Goal: Transaction & Acquisition: Purchase product/service

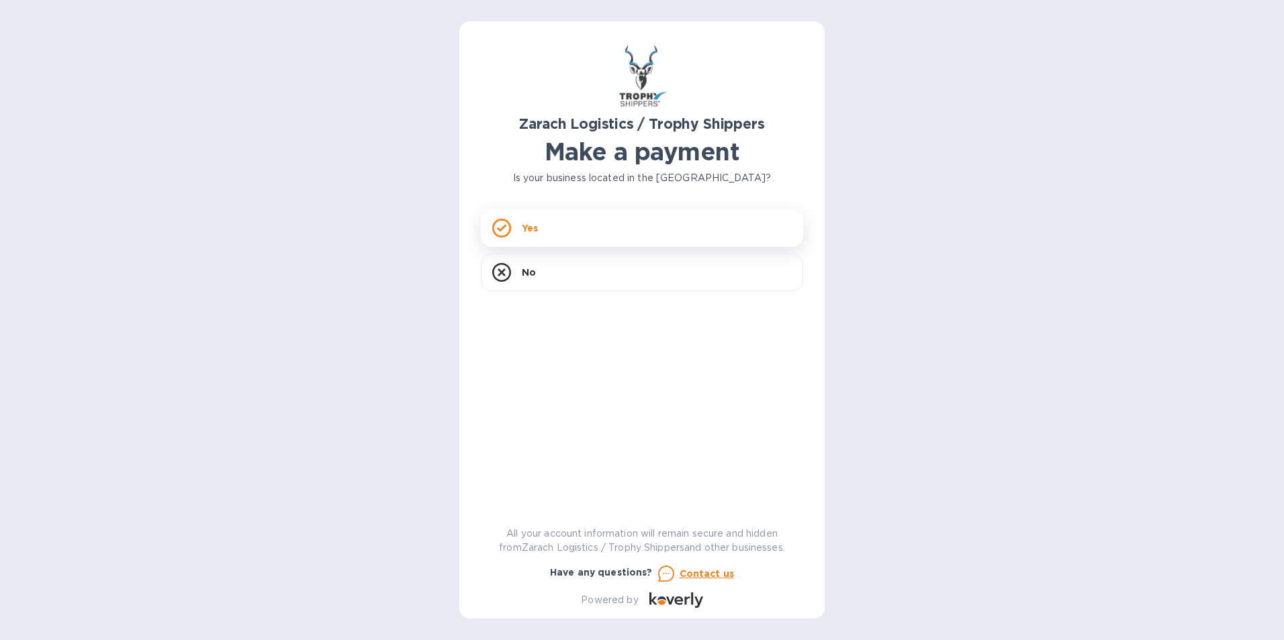
click at [508, 232] on icon at bounding box center [501, 228] width 19 height 19
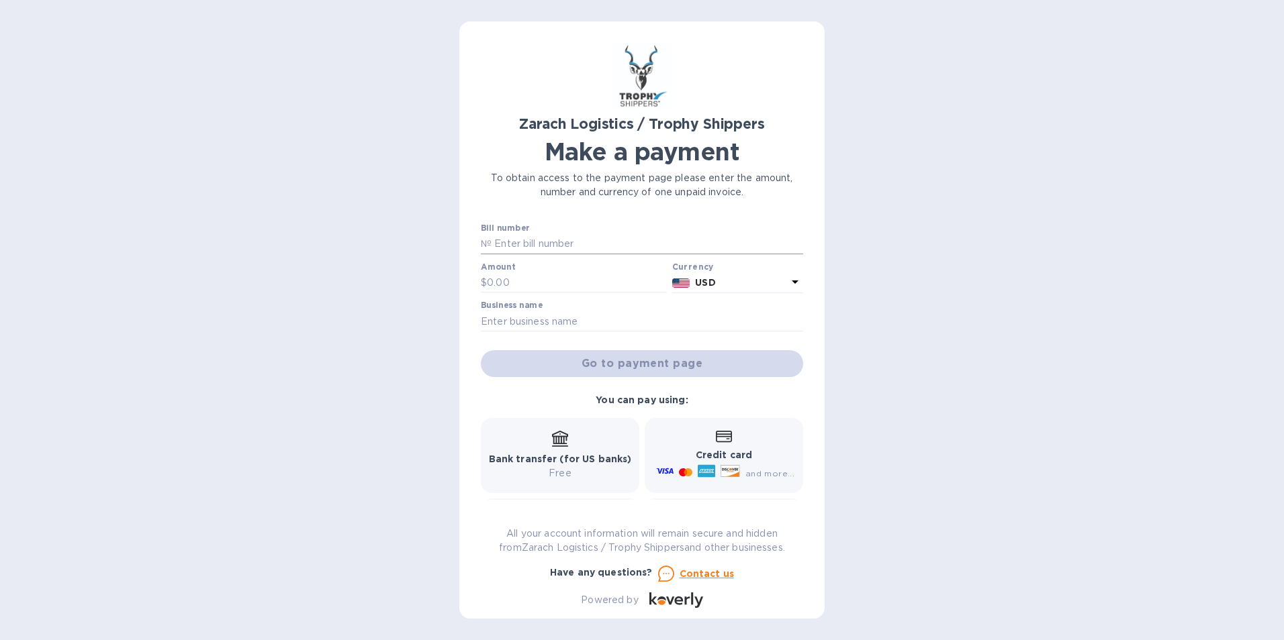
click at [592, 249] on input "text" at bounding box center [647, 244] width 312 height 20
type input "b"
type input "B00171196"
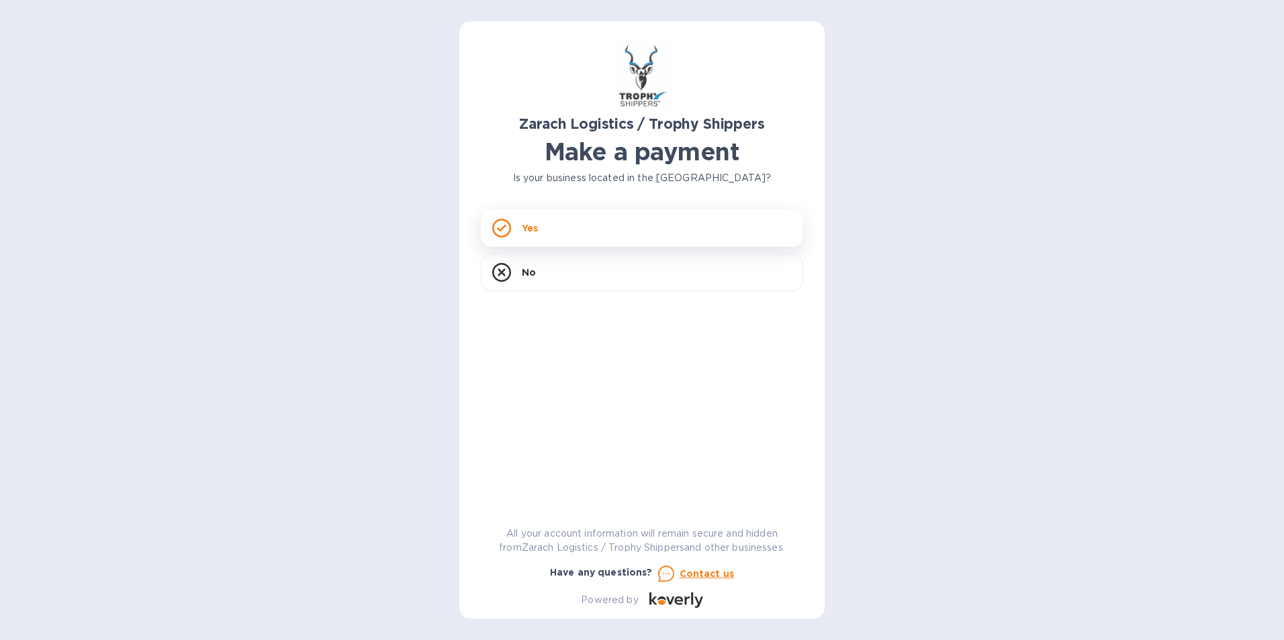
click at [515, 229] on div "Yes" at bounding box center [642, 228] width 322 height 38
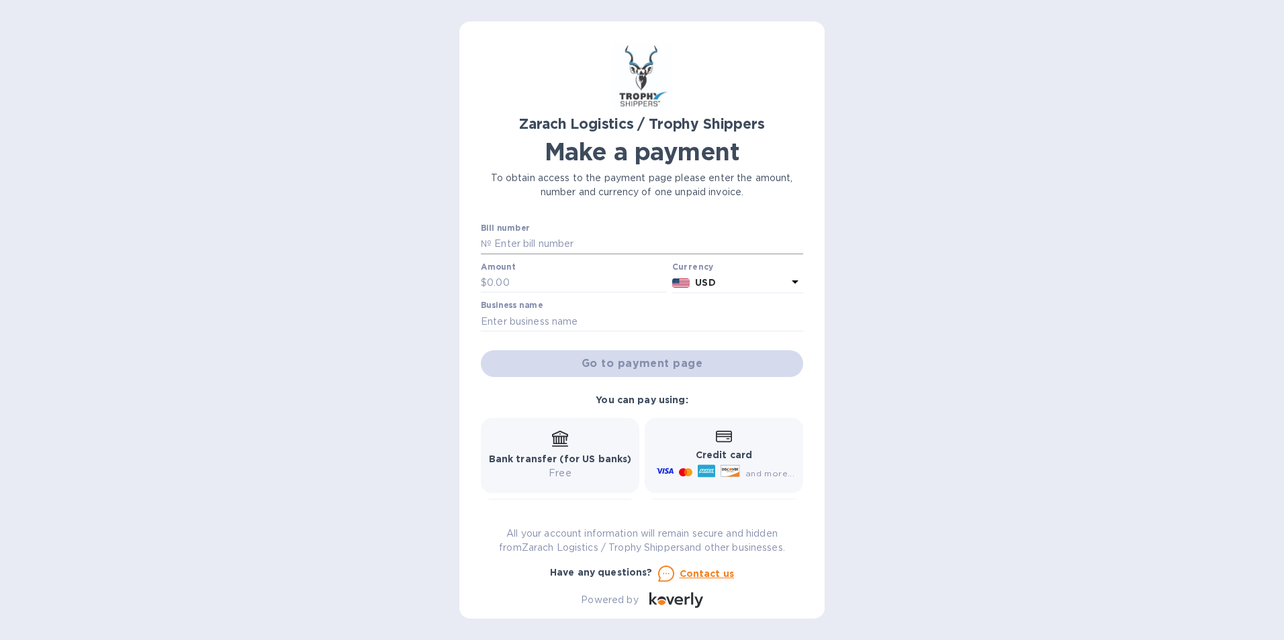
click at [563, 241] on input "text" at bounding box center [647, 244] width 312 height 20
type input "B00171196"
click at [508, 285] on input "text" at bounding box center [577, 283] width 180 height 20
type input "1,508.96"
click at [602, 320] on input "text" at bounding box center [642, 322] width 322 height 20
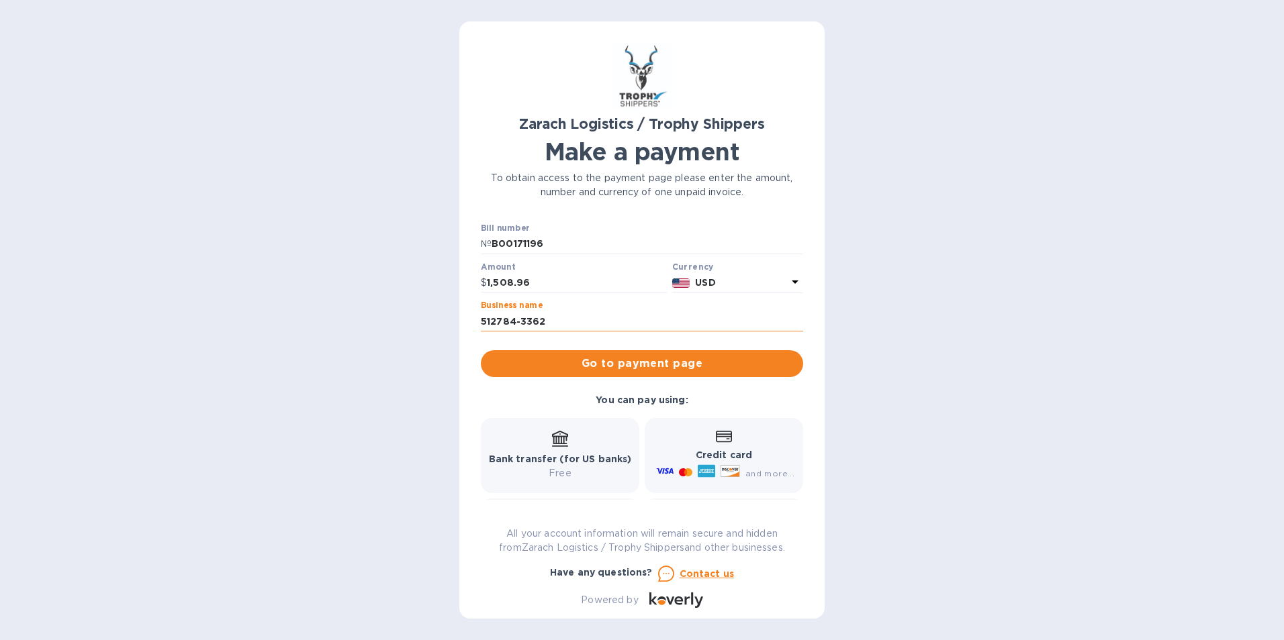
click at [495, 320] on input "512784-3362" at bounding box center [642, 322] width 322 height 20
type input "[PHONE_NUMBER]"
click at [716, 443] on icon at bounding box center [724, 437] width 16 height 12
click at [659, 366] on span "Go to payment page" at bounding box center [641, 364] width 301 height 16
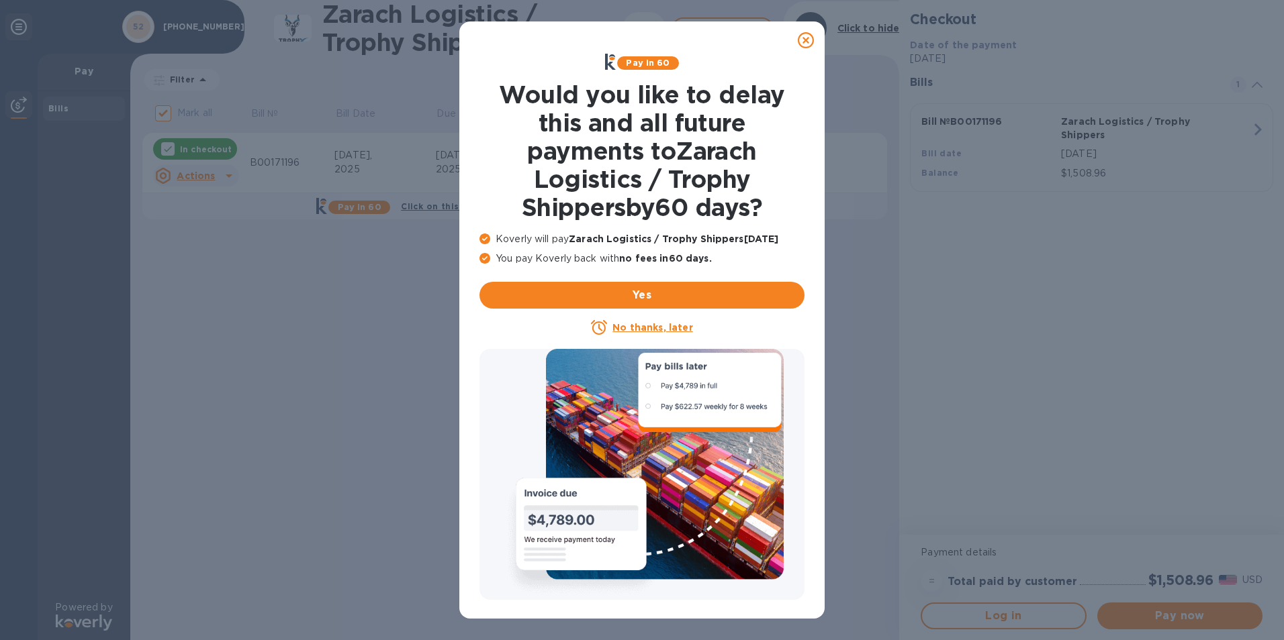
click at [634, 328] on u "No thanks, later" at bounding box center [652, 327] width 80 height 11
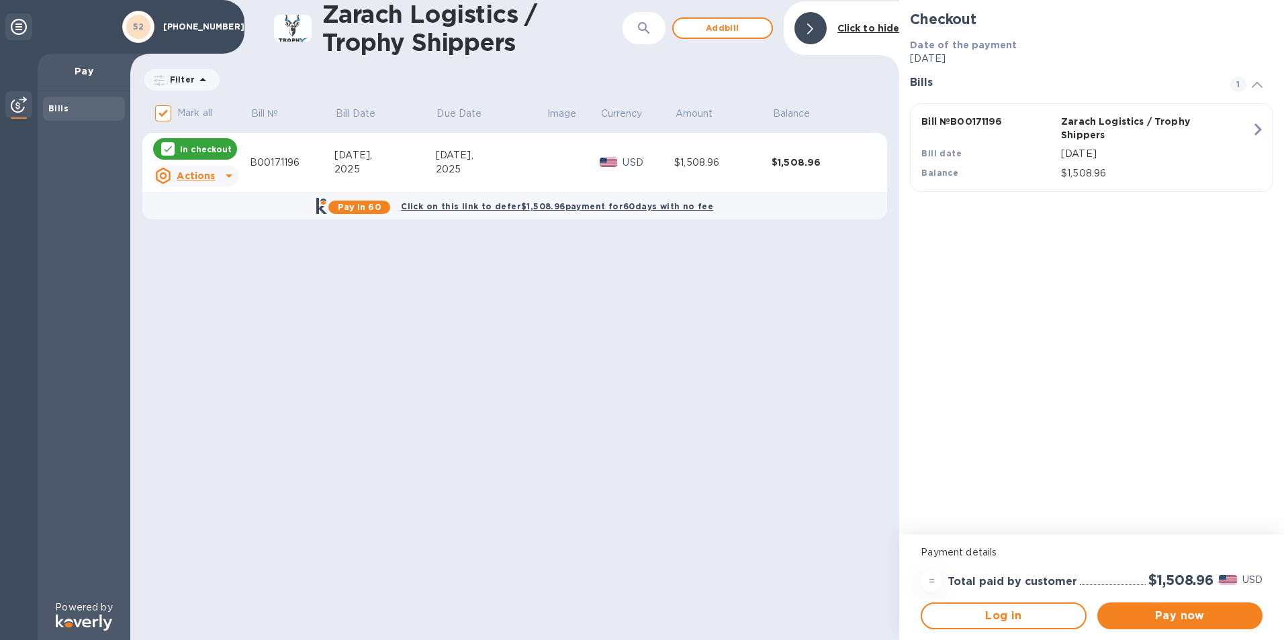
click at [205, 146] on p "In checkout" at bounding box center [206, 149] width 52 height 11
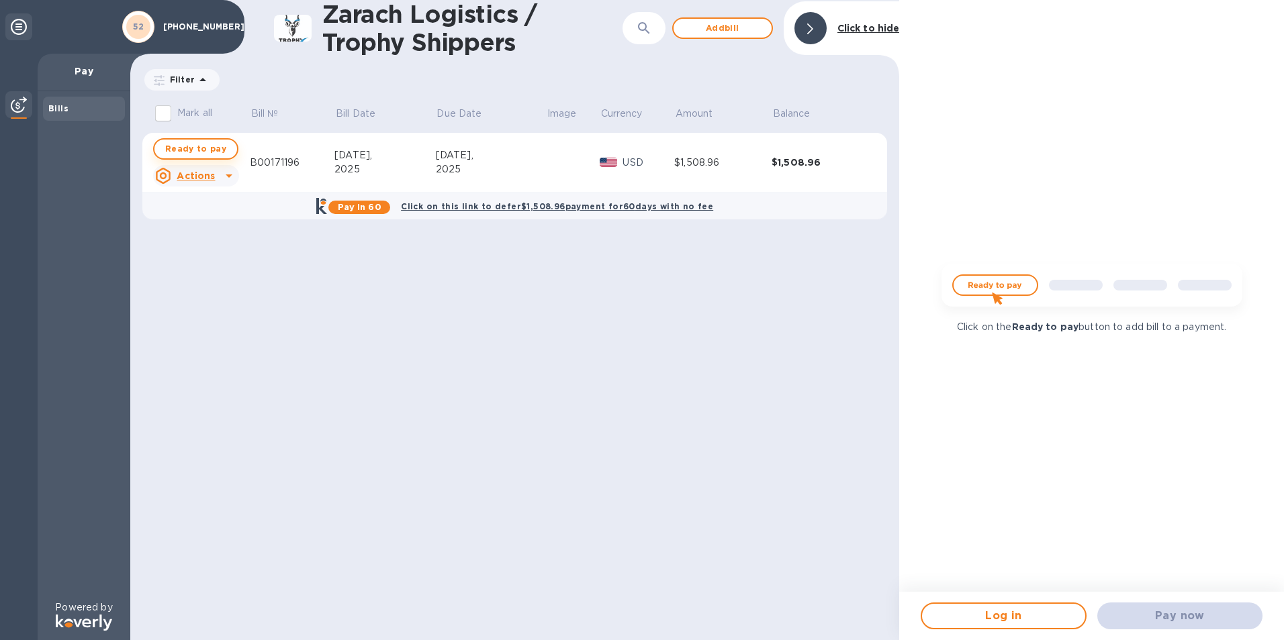
click at [209, 148] on span "Ready to pay" at bounding box center [195, 149] width 61 height 16
checkbox input "true"
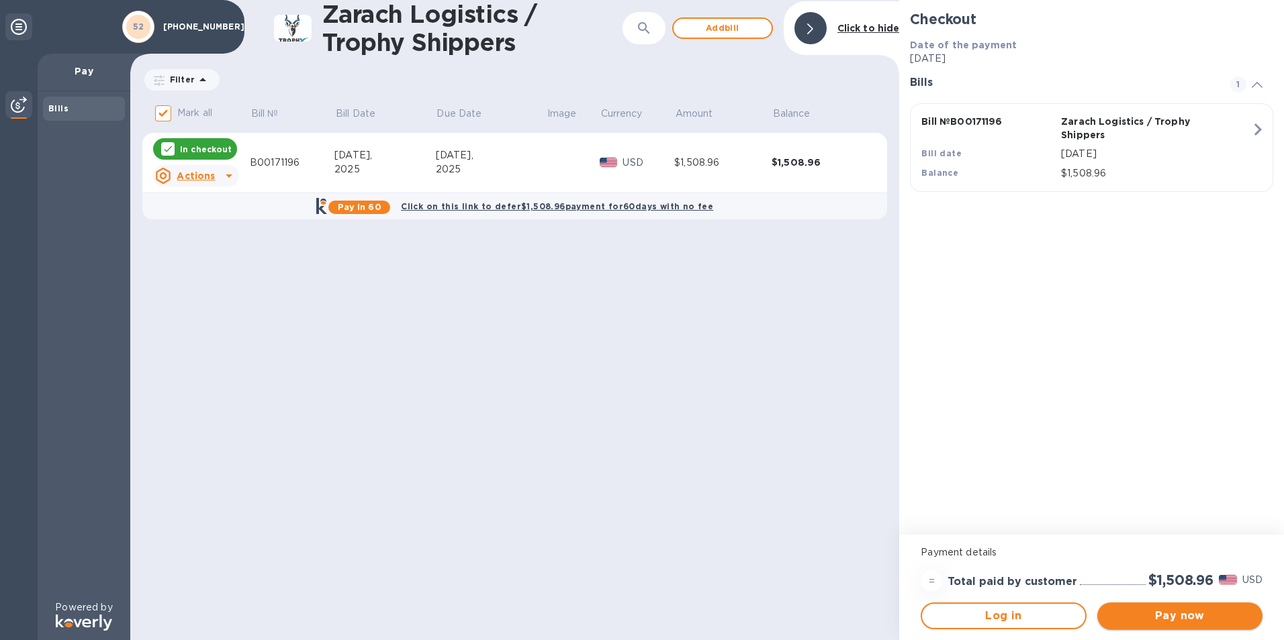
click at [1164, 617] on span "Pay now" at bounding box center [1180, 616] width 144 height 16
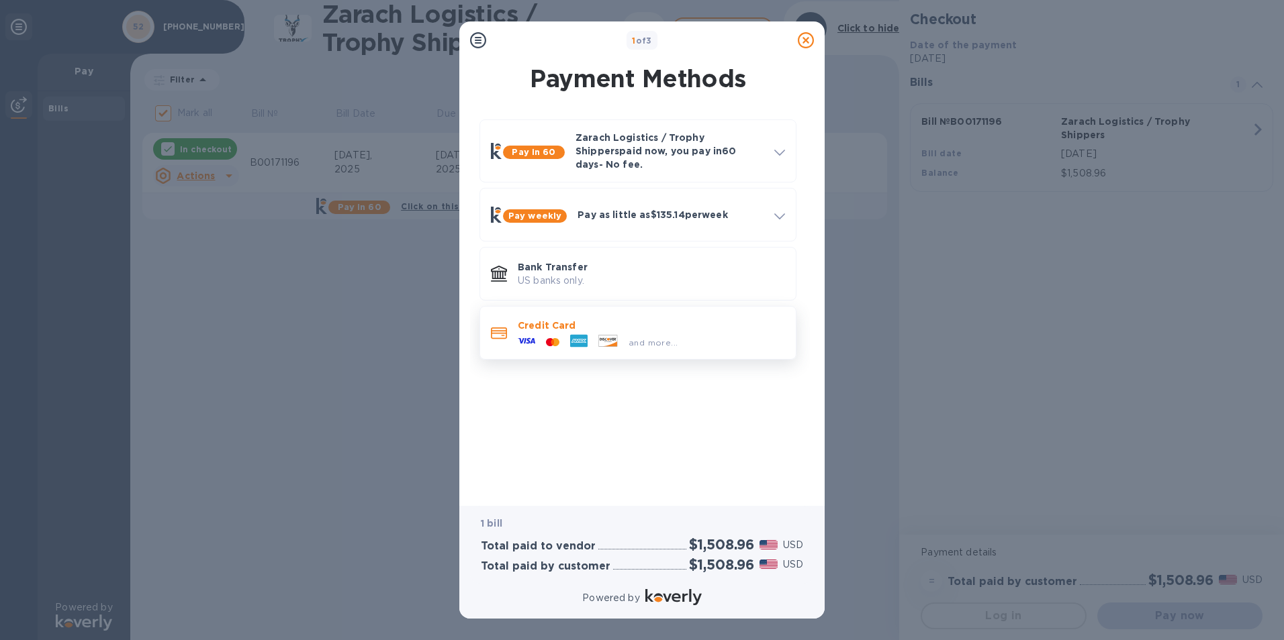
click at [579, 335] on icon at bounding box center [578, 341] width 17 height 13
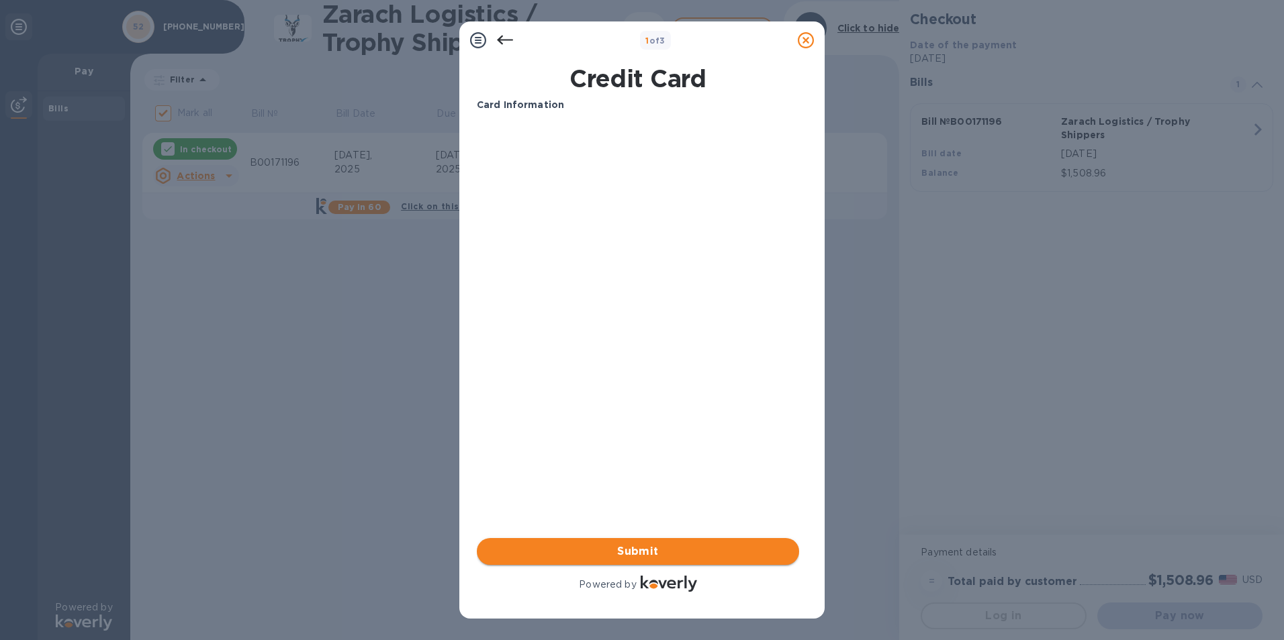
click at [641, 555] on span "Submit" at bounding box center [637, 552] width 301 height 16
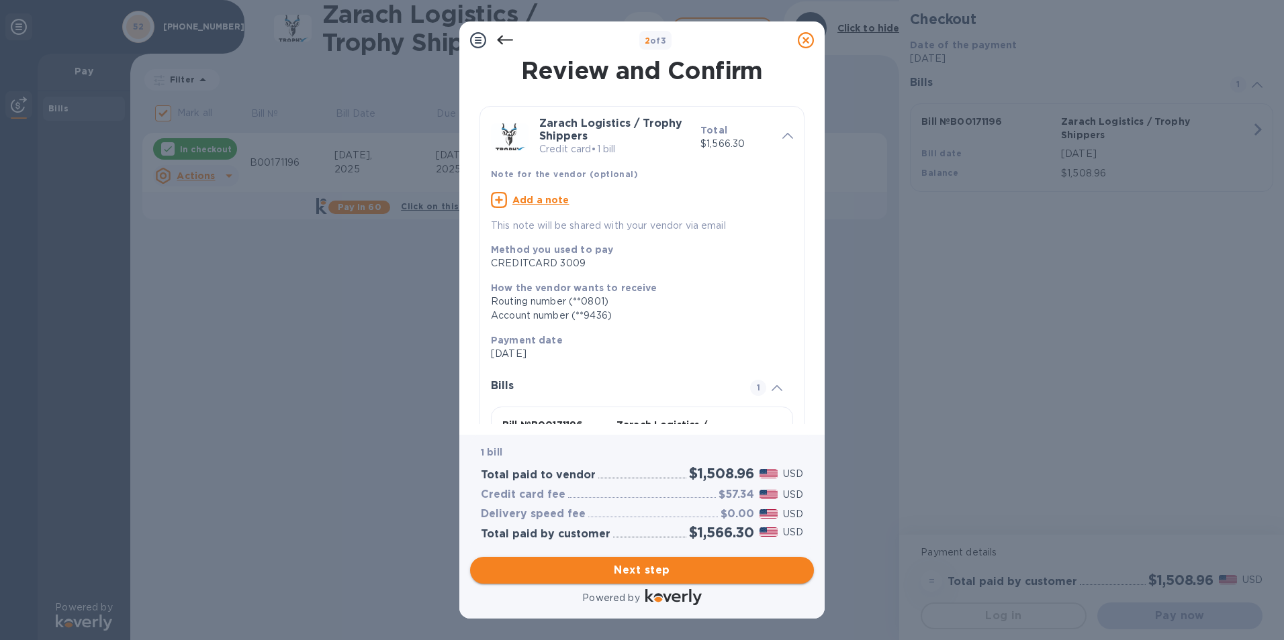
click at [626, 567] on span "Next step" at bounding box center [642, 571] width 322 height 16
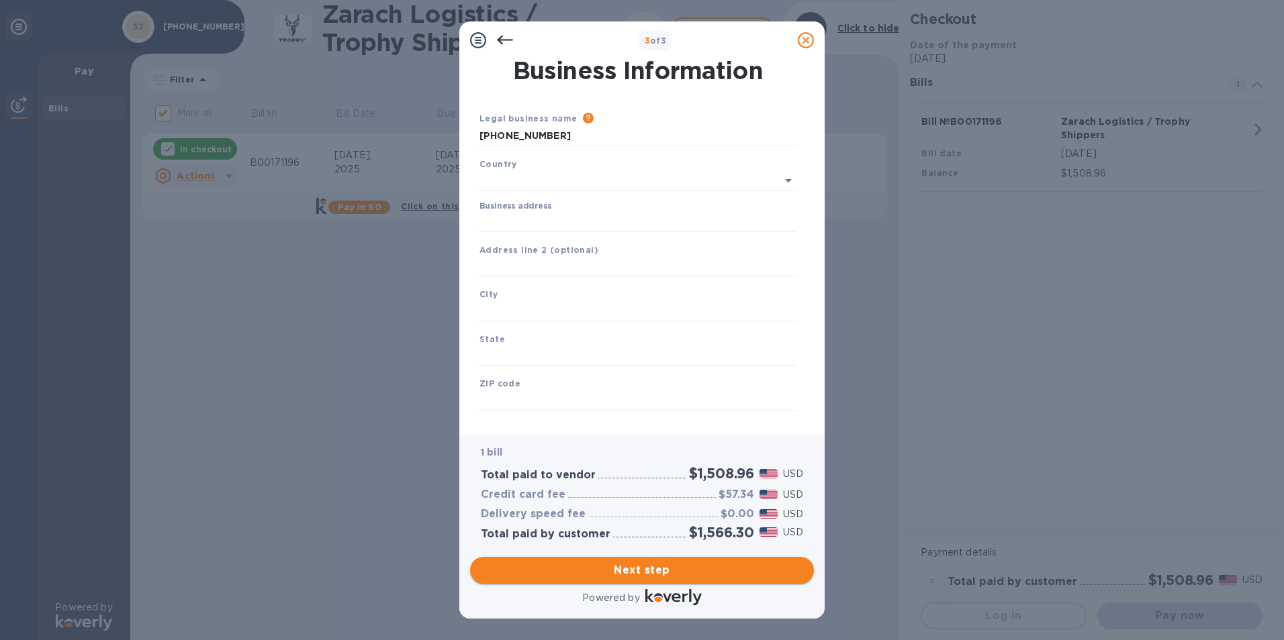
type input "United States"
click at [572, 214] on input "Business address" at bounding box center [637, 219] width 317 height 20
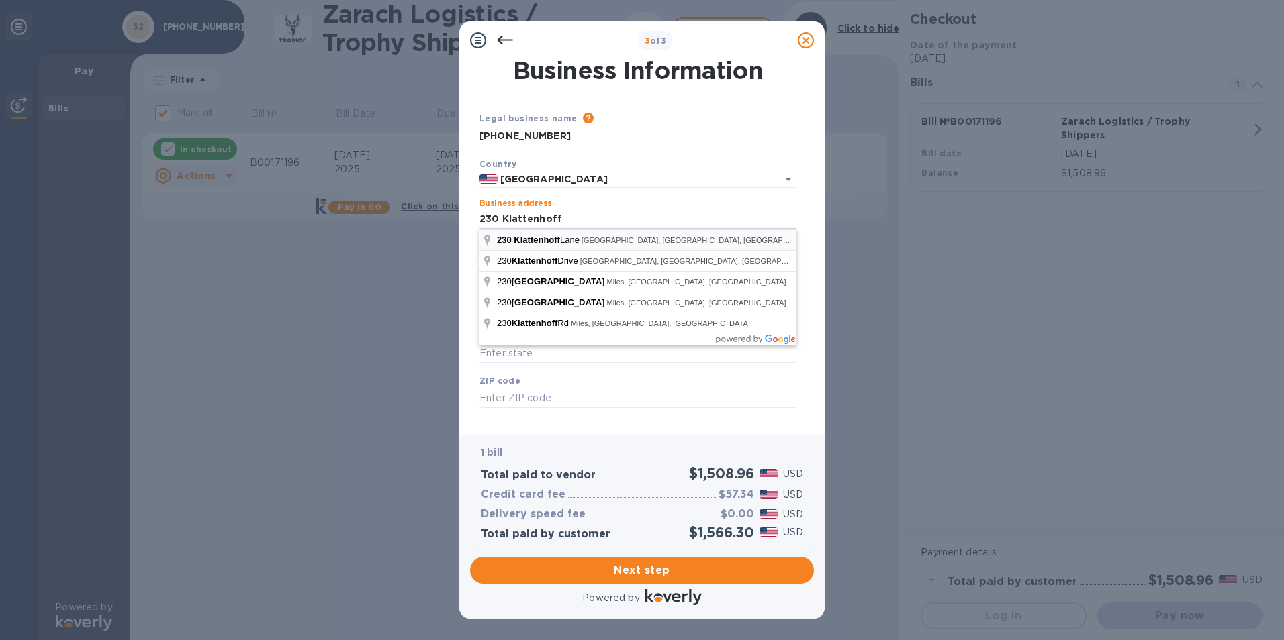
type input "230 Klattenhoff Lane"
type input "Hutto"
type input "TX"
type input "78634"
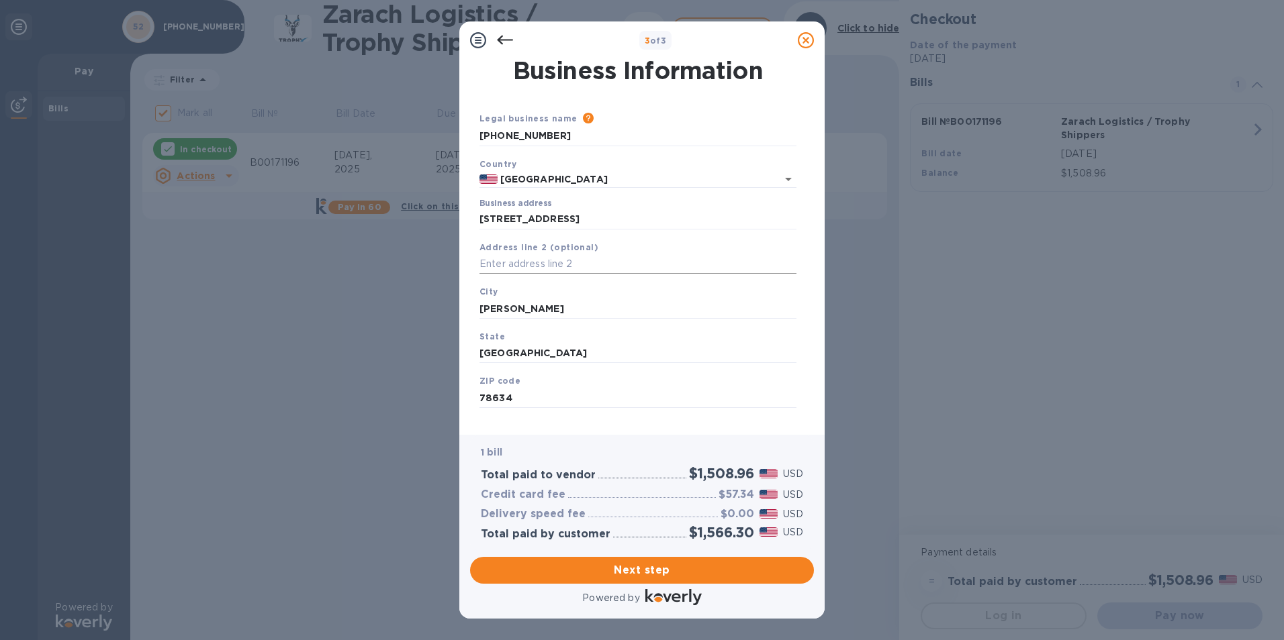
click at [585, 274] on input "text" at bounding box center [637, 264] width 317 height 20
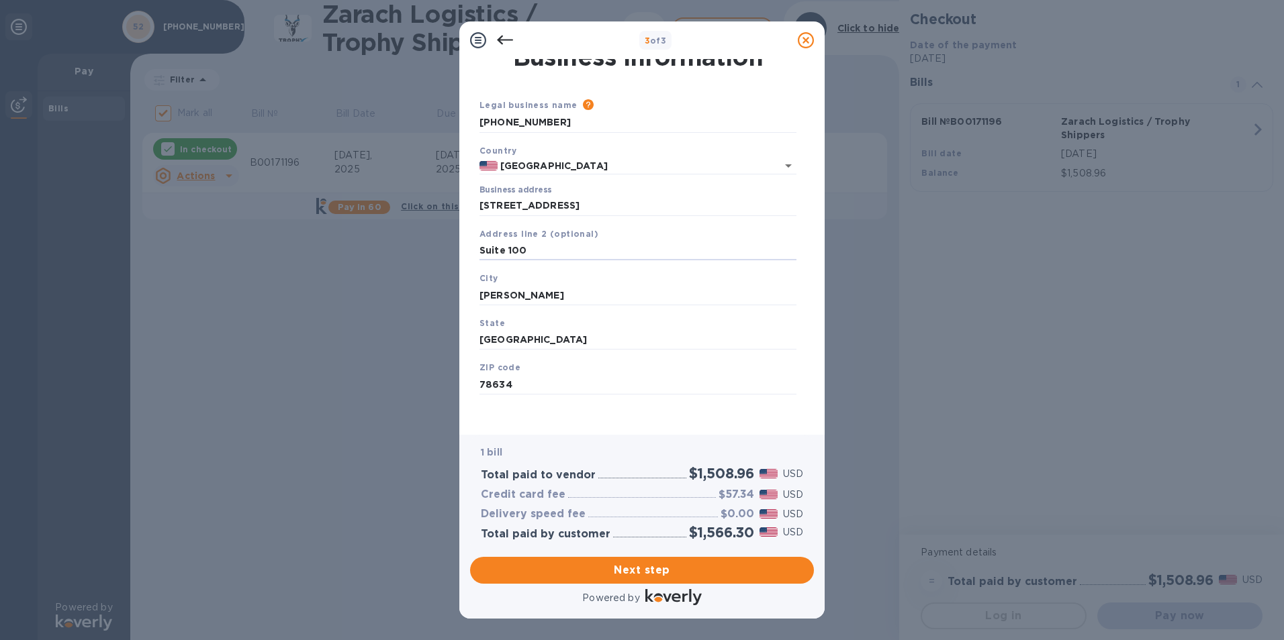
scroll to position [16, 0]
type input "Suite 100"
click at [630, 573] on span "Next step" at bounding box center [642, 571] width 322 height 16
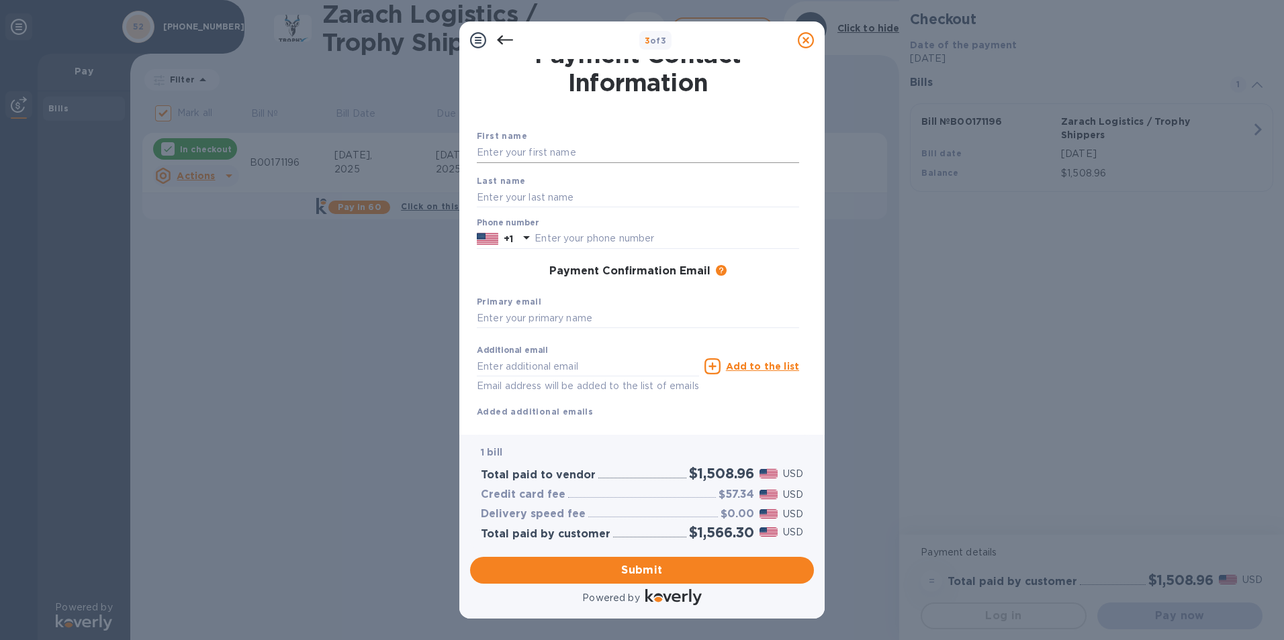
scroll to position [0, 0]
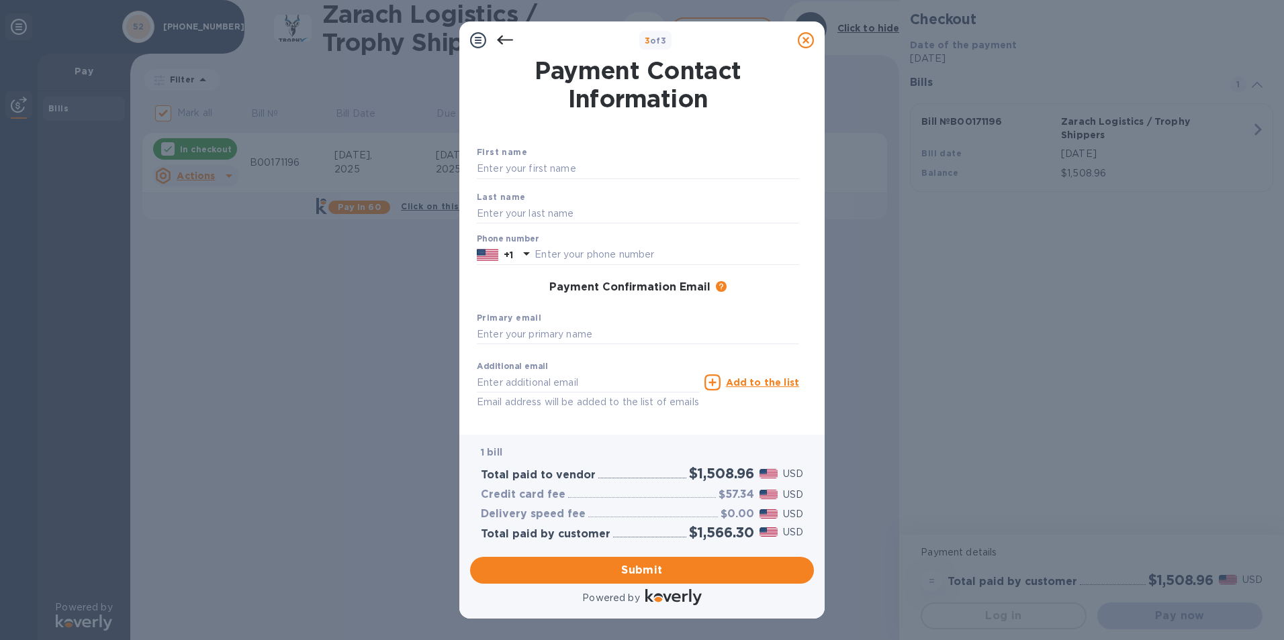
click at [575, 156] on div "First name" at bounding box center [637, 162] width 333 height 45
click at [577, 164] on input "text" at bounding box center [638, 169] width 322 height 20
type input "Timothy"
type input "Timmerman"
type input "5127843362"
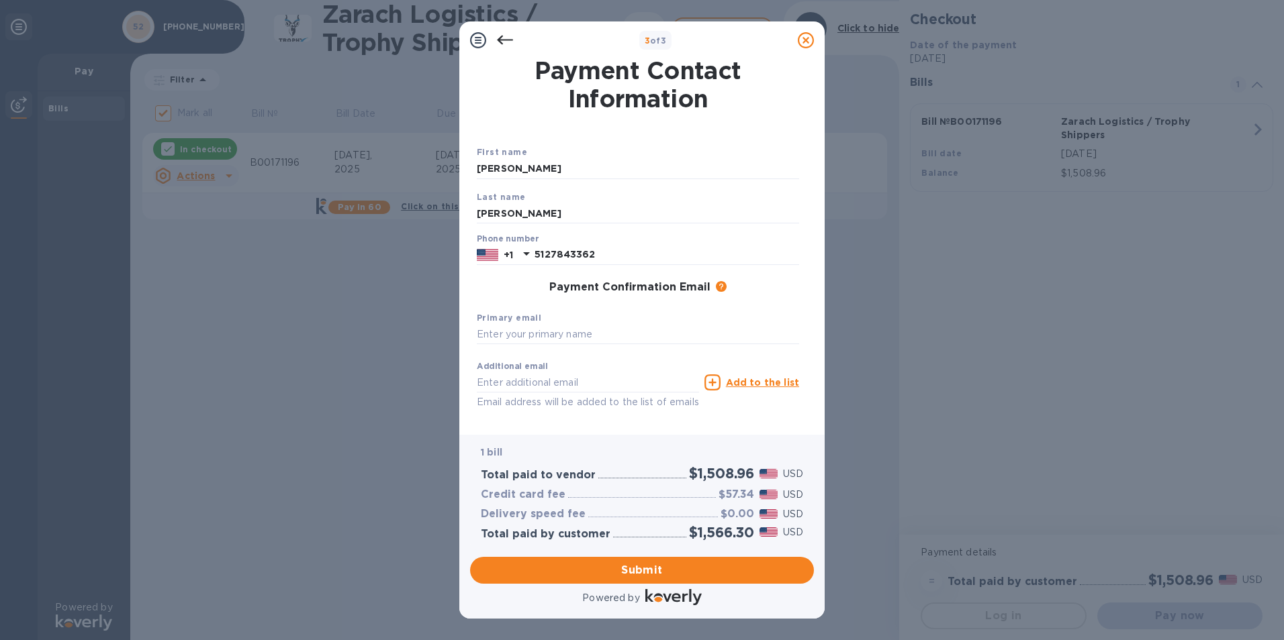
click at [508, 43] on icon at bounding box center [505, 40] width 16 height 16
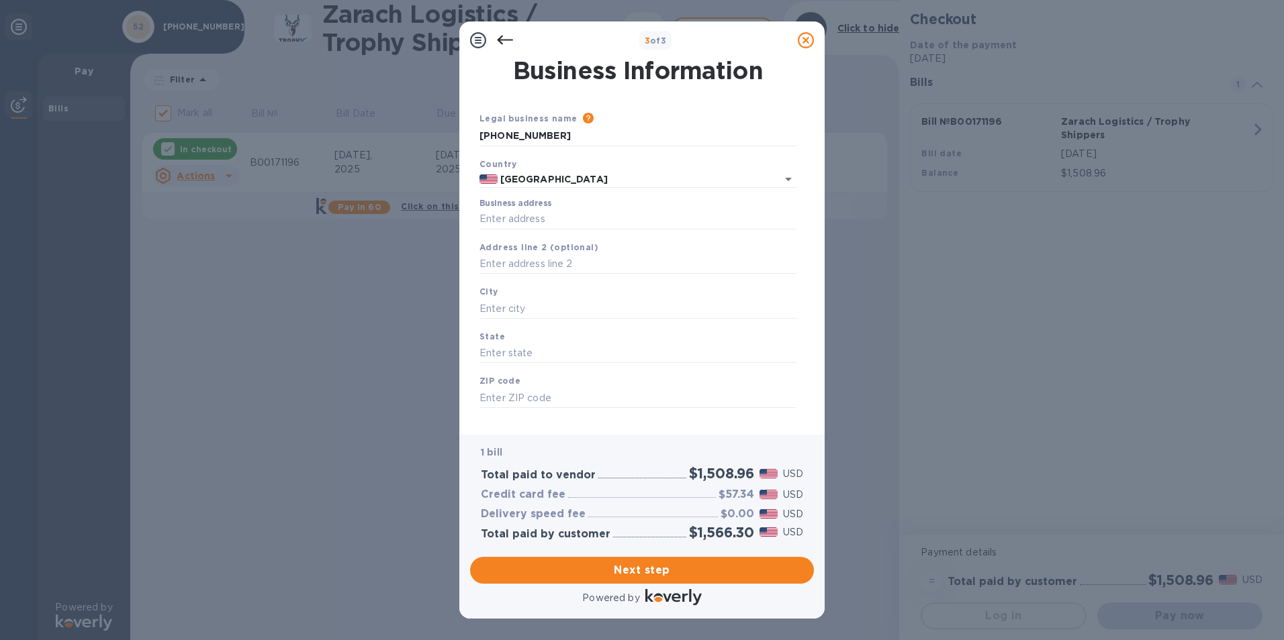
click at [508, 43] on icon at bounding box center [505, 40] width 16 height 16
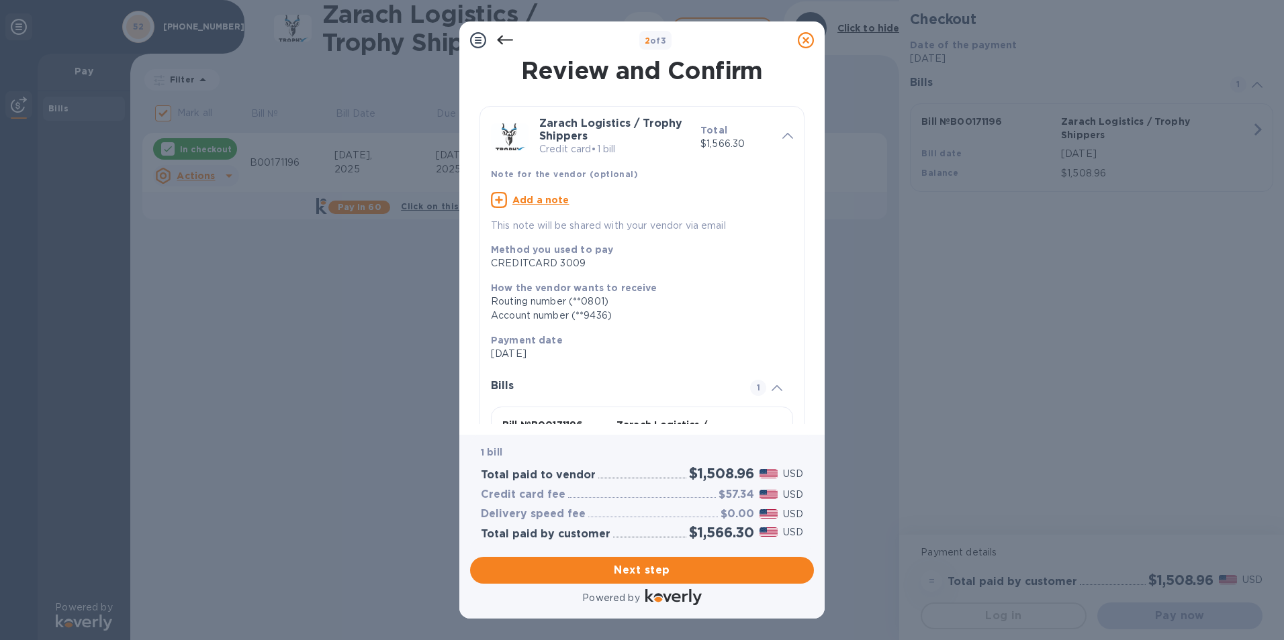
click at [507, 42] on icon at bounding box center [505, 40] width 16 height 16
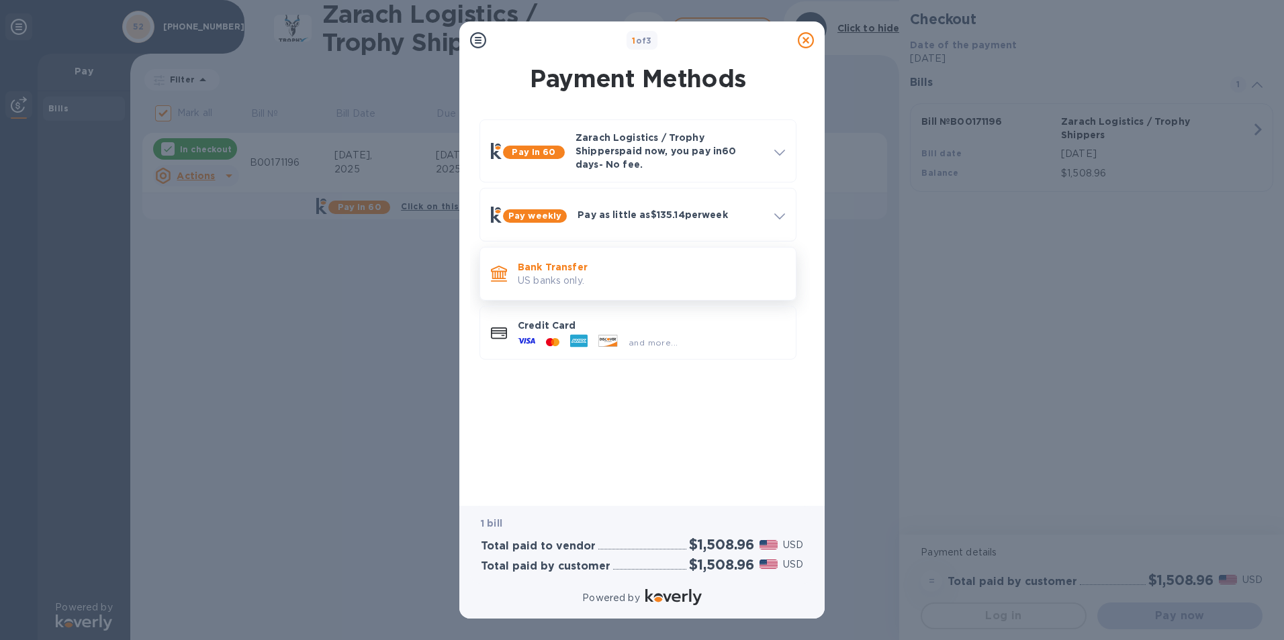
click at [556, 274] on p "US banks only." at bounding box center [651, 281] width 267 height 14
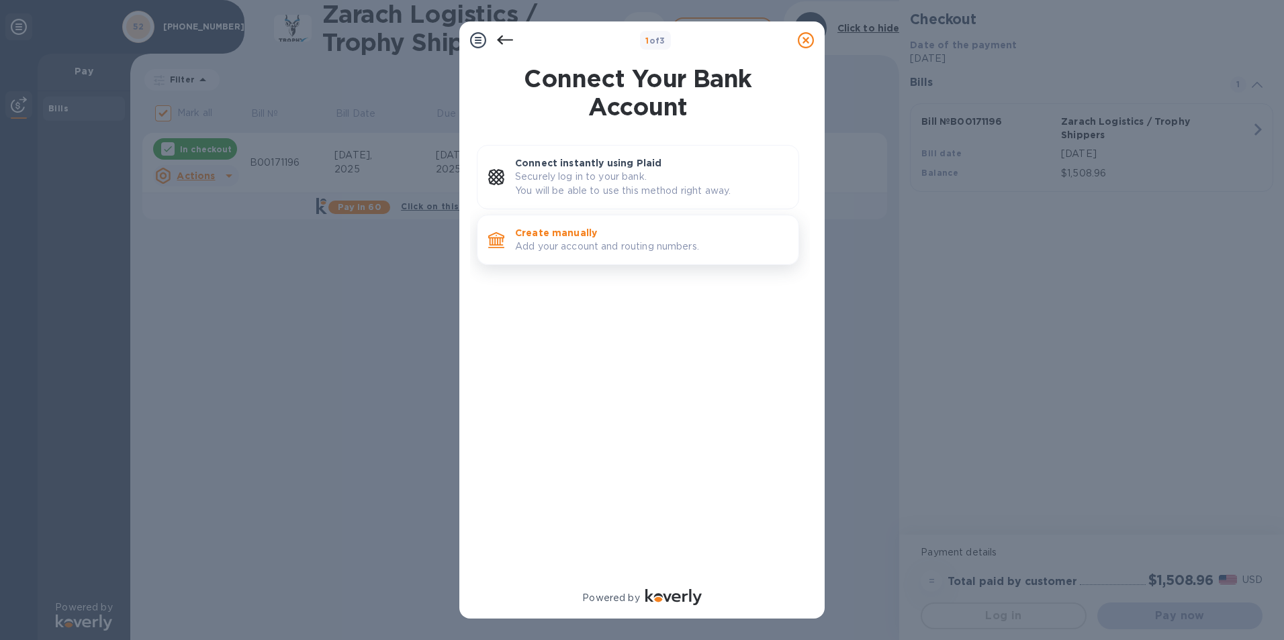
click at [560, 248] on p "Add your account and routing numbers." at bounding box center [651, 247] width 273 height 14
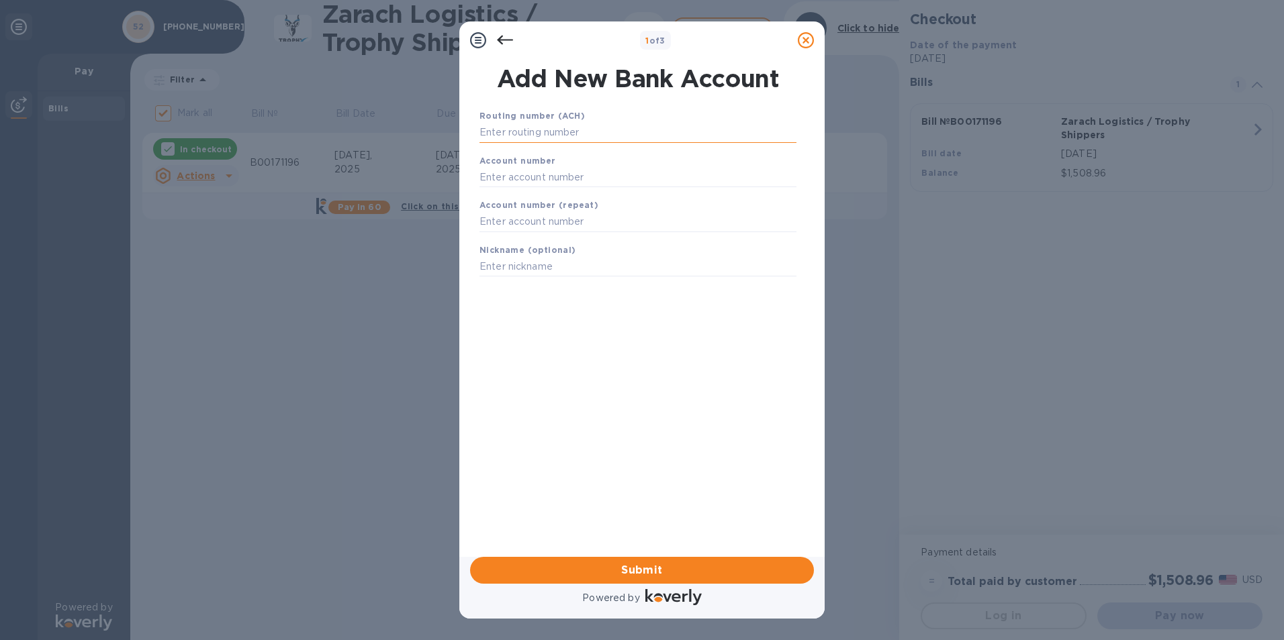
click at [520, 132] on input "text" at bounding box center [637, 133] width 317 height 20
type input "114903103"
click at [590, 191] on input "text" at bounding box center [637, 194] width 317 height 20
type input "7480620"
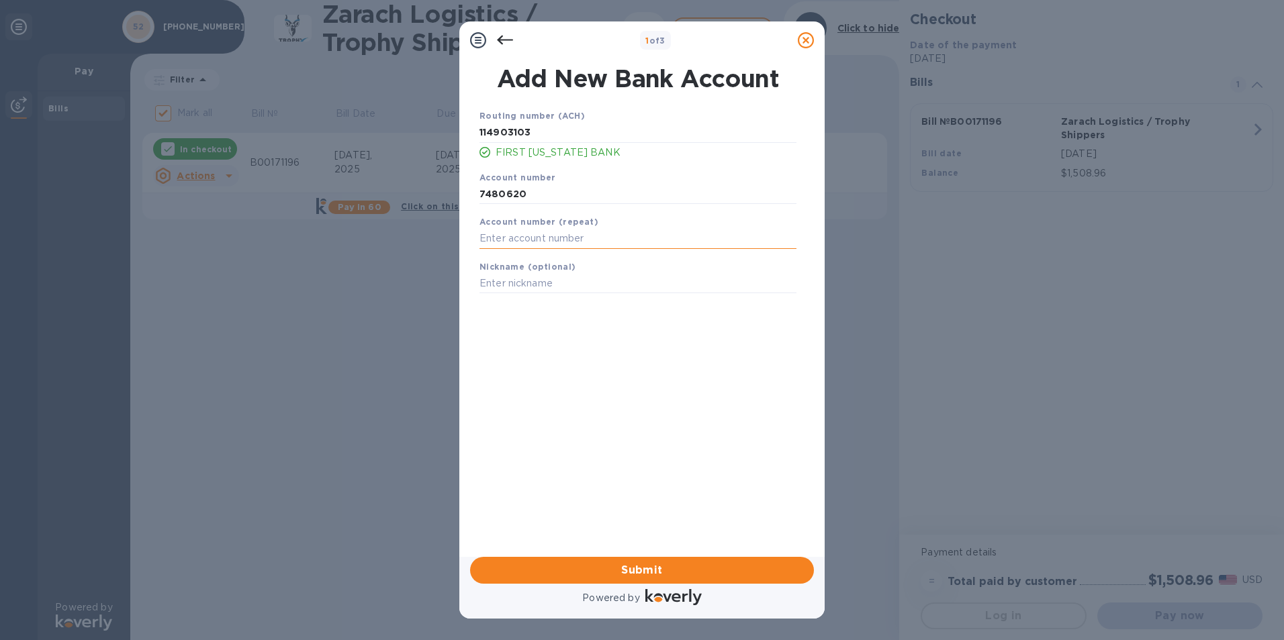
click at [553, 238] on input "text" at bounding box center [637, 239] width 317 height 20
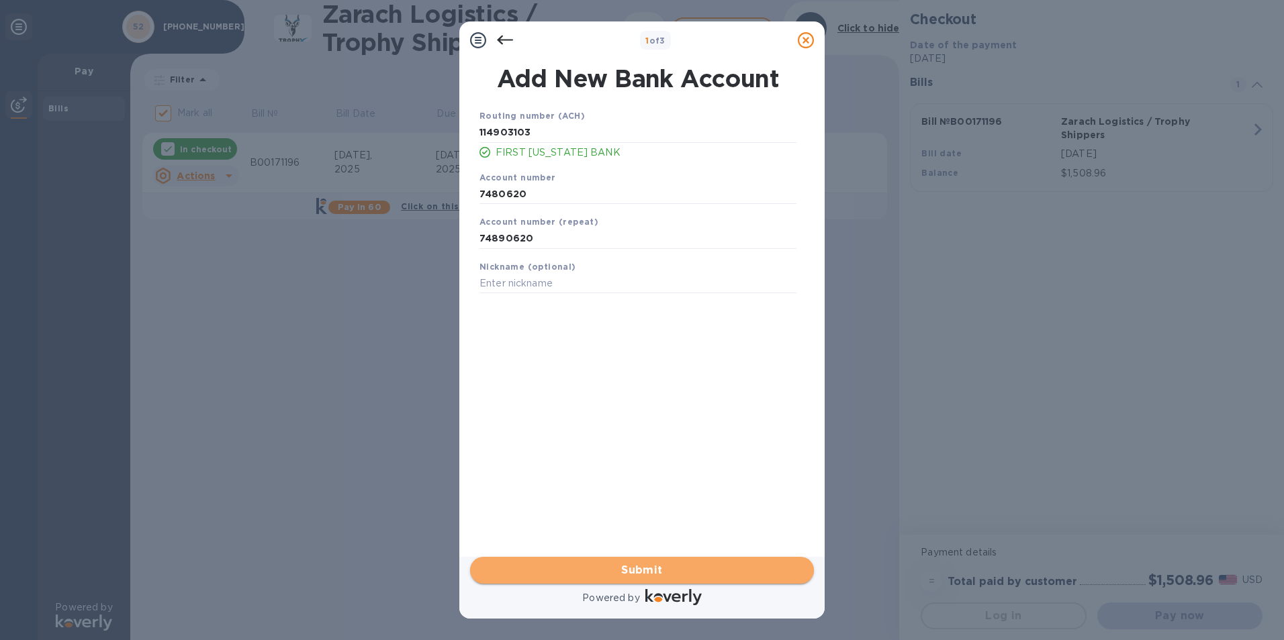
click at [639, 569] on span "Submit" at bounding box center [642, 571] width 322 height 16
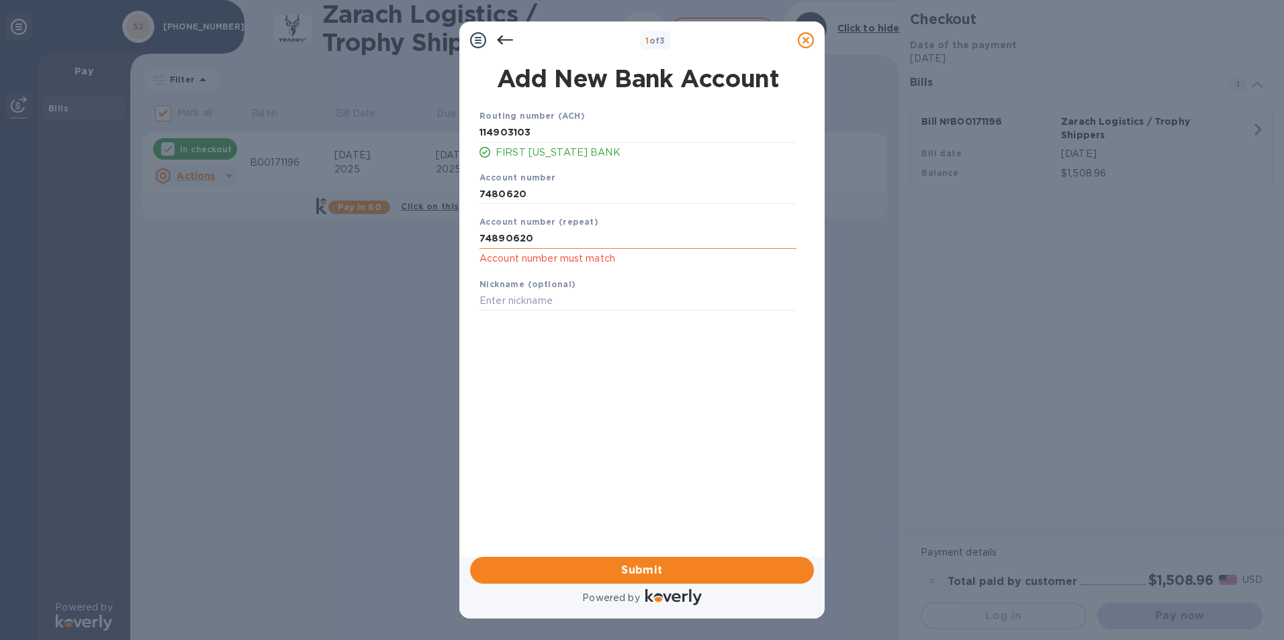
click at [504, 238] on input "74890620" at bounding box center [637, 239] width 317 height 20
type input "7480620"
click at [605, 569] on span "Submit" at bounding box center [642, 571] width 322 height 16
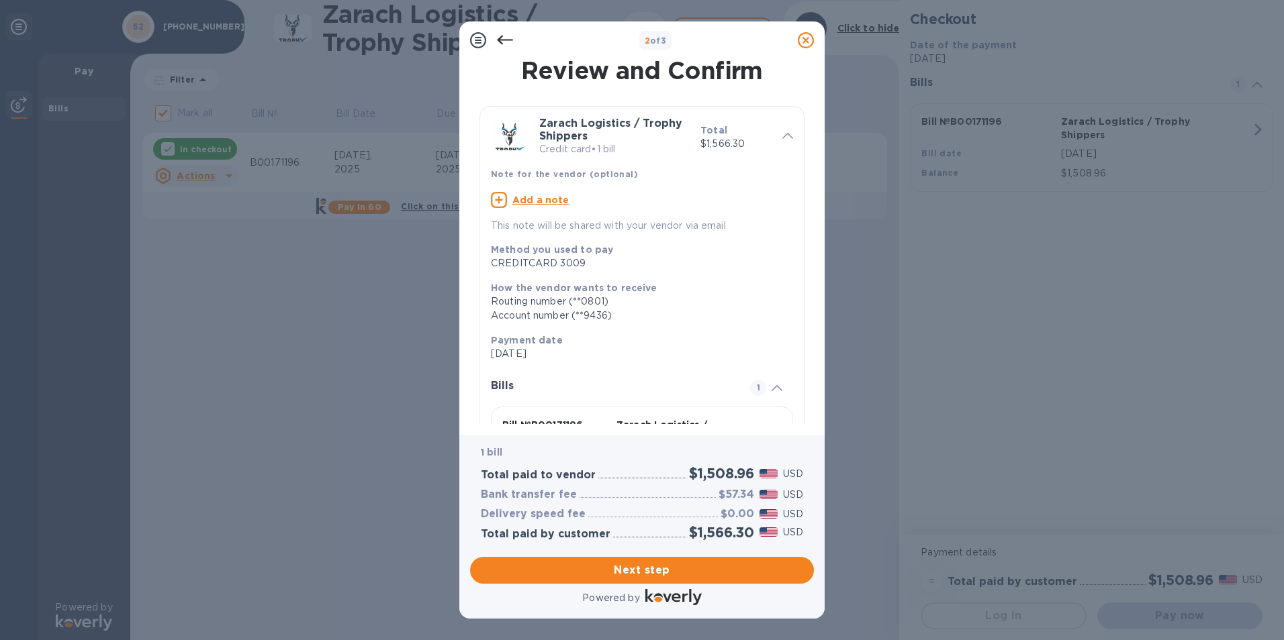
click at [503, 40] on icon at bounding box center [505, 40] width 16 height 9
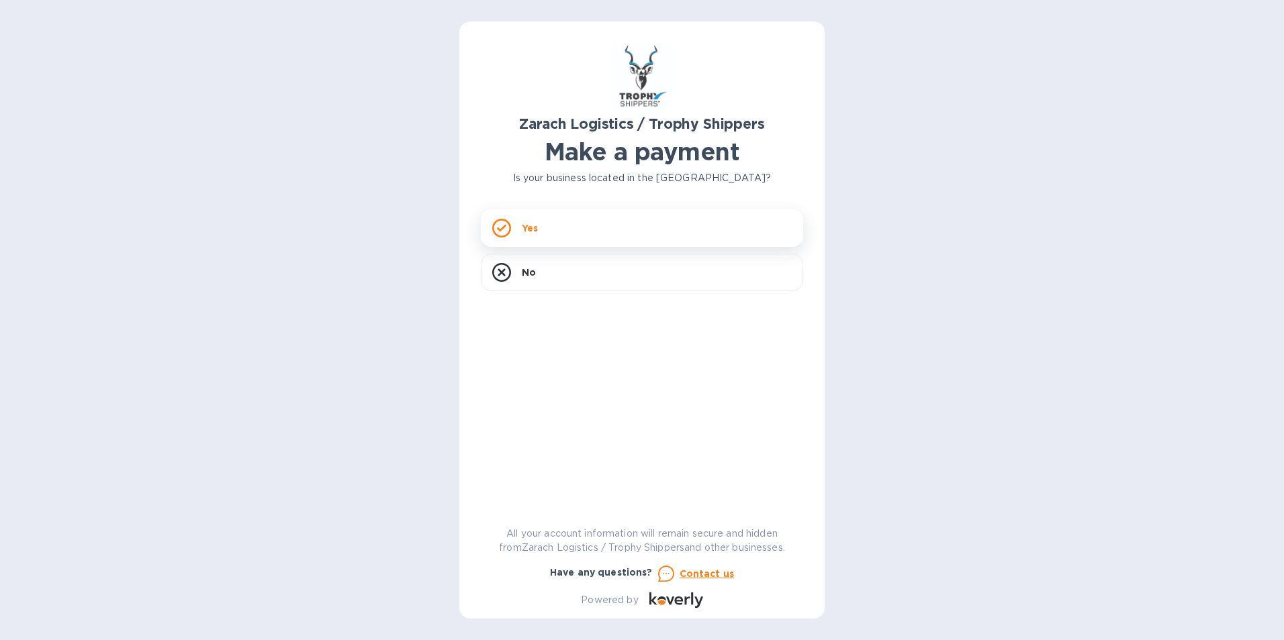
click at [544, 230] on div "Yes" at bounding box center [642, 228] width 322 height 38
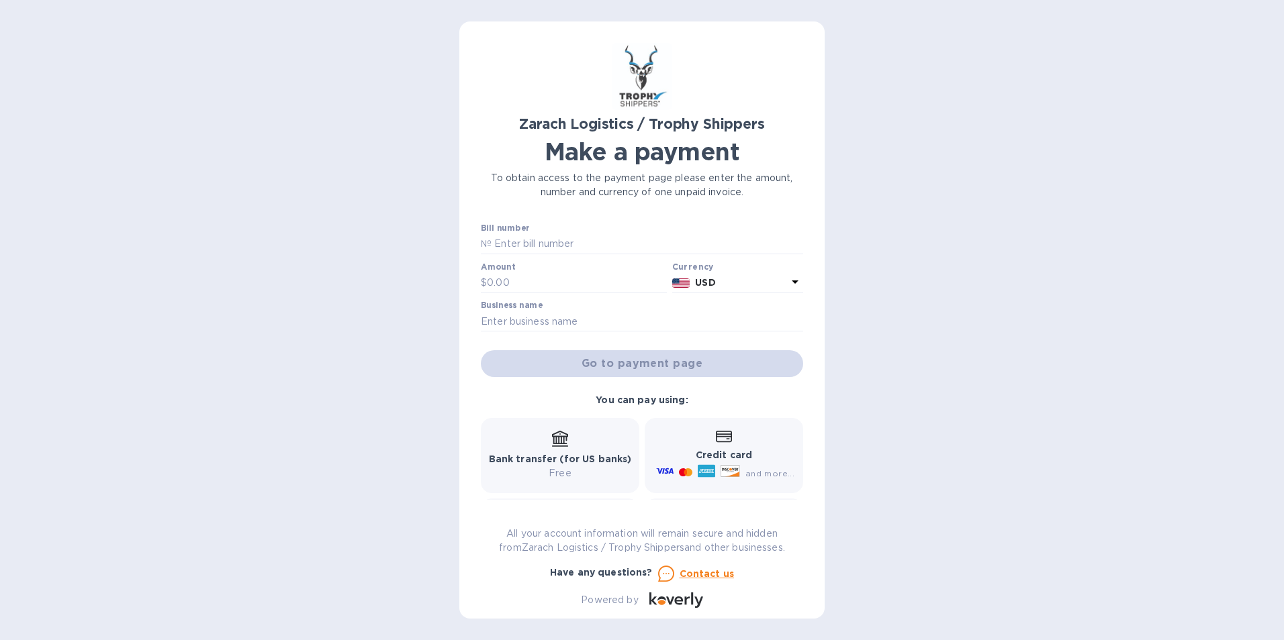
click at [562, 465] on b "Bank transfer (for US banks)" at bounding box center [560, 459] width 143 height 11
click at [556, 442] on icon at bounding box center [560, 439] width 16 height 16
click at [557, 439] on icon at bounding box center [560, 437] width 16 height 13
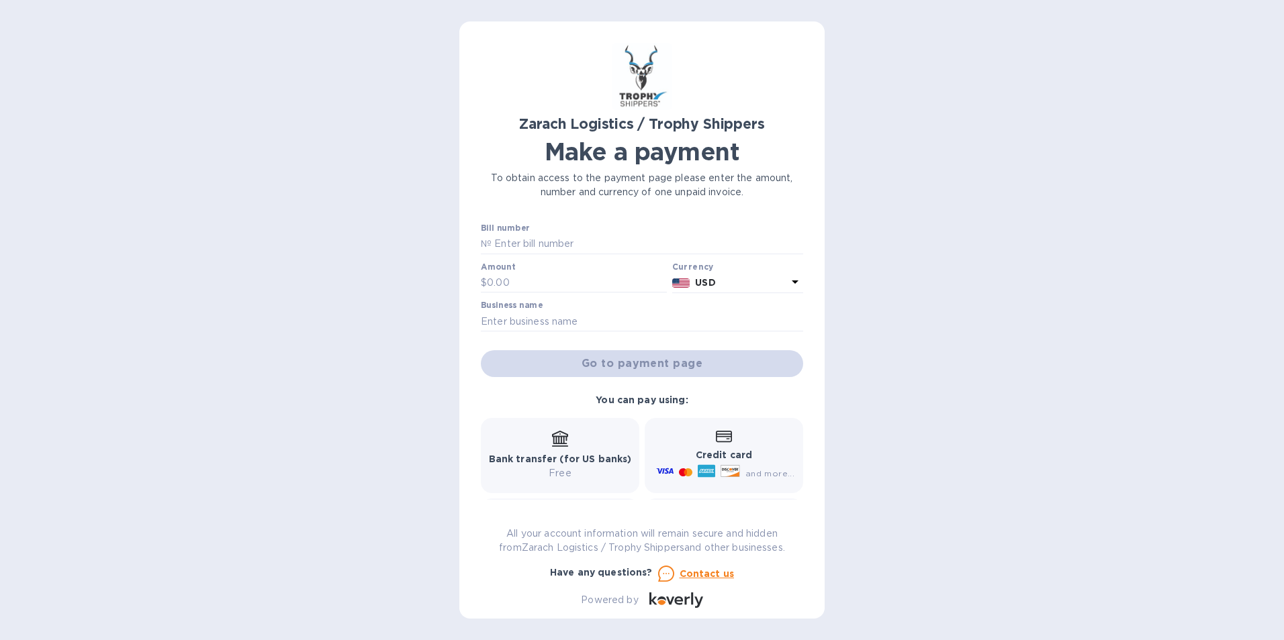
drag, startPoint x: 557, startPoint y: 439, endPoint x: 590, endPoint y: 447, distance: 33.9
click at [590, 447] on div "Bank transfer (for US banks) Free" at bounding box center [560, 456] width 143 height 50
click at [557, 453] on p "Bank transfer (for US banks)" at bounding box center [560, 460] width 143 height 14
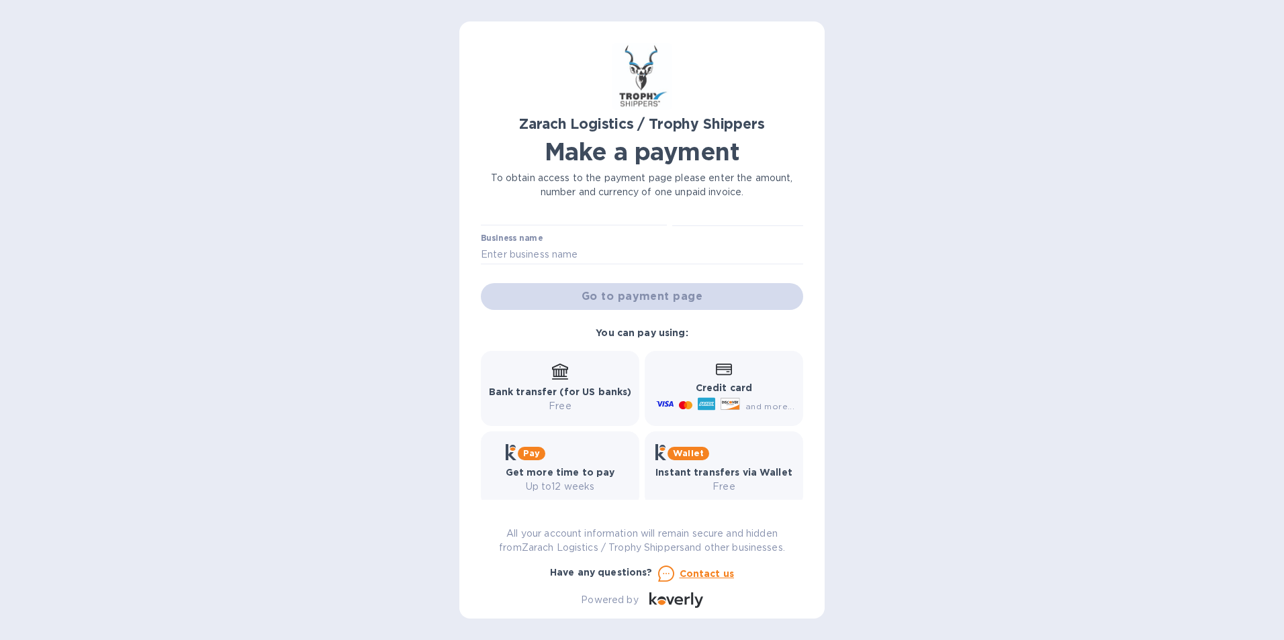
scroll to position [82, 0]
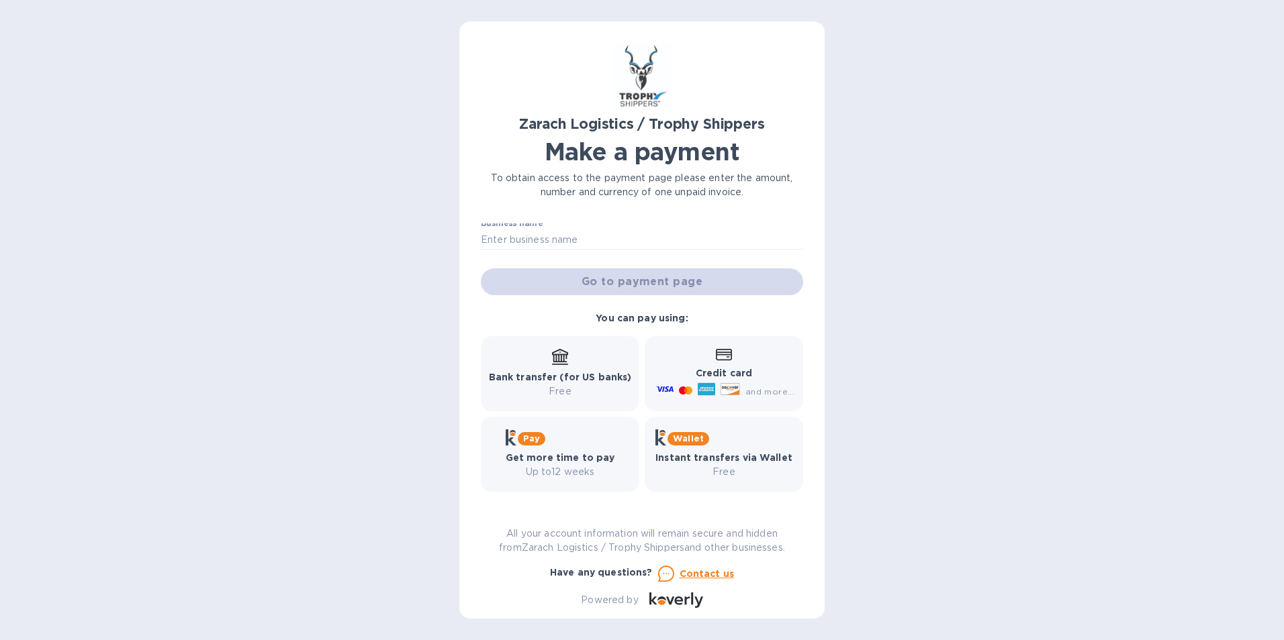
click at [566, 376] on b "Bank transfer (for US banks)" at bounding box center [560, 377] width 143 height 11
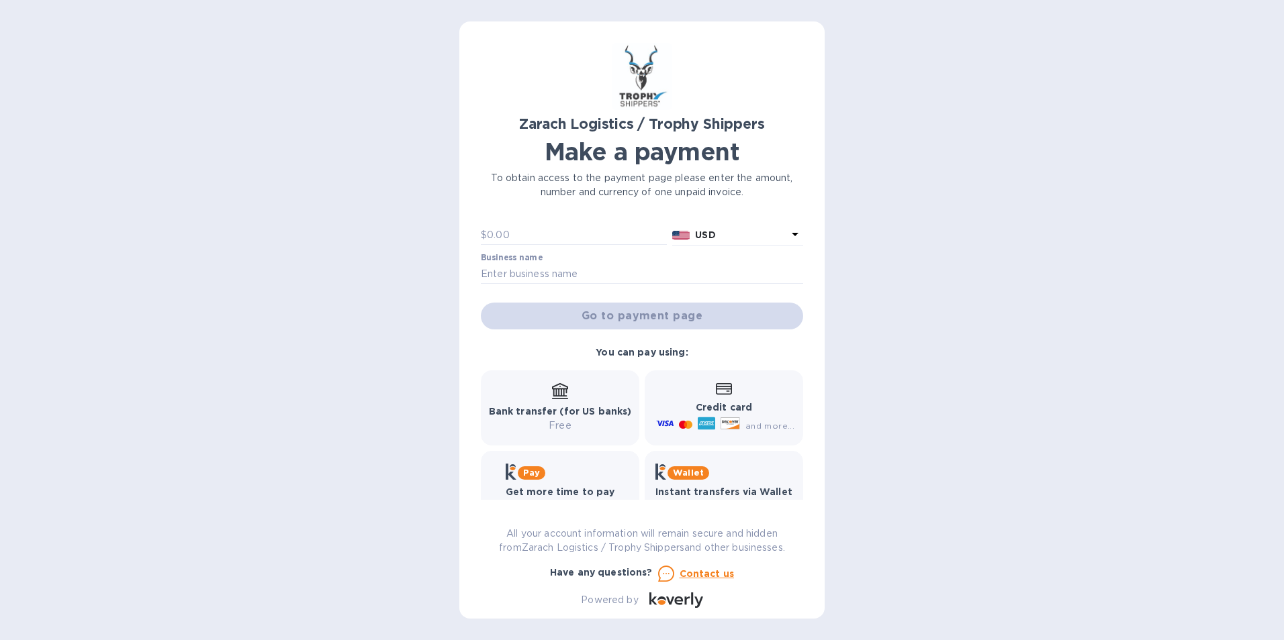
scroll to position [0, 0]
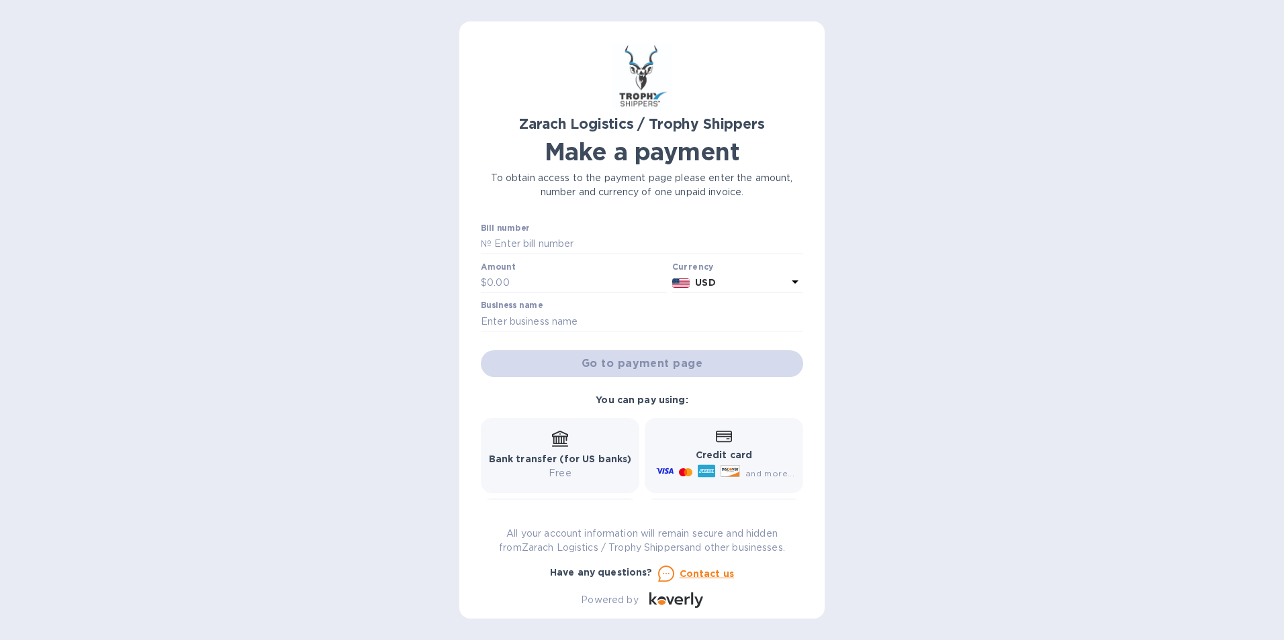
click at [575, 457] on b "Bank transfer (for US banks)" at bounding box center [560, 459] width 143 height 11
click at [525, 239] on input "text" at bounding box center [647, 244] width 312 height 20
type input "B00171196"
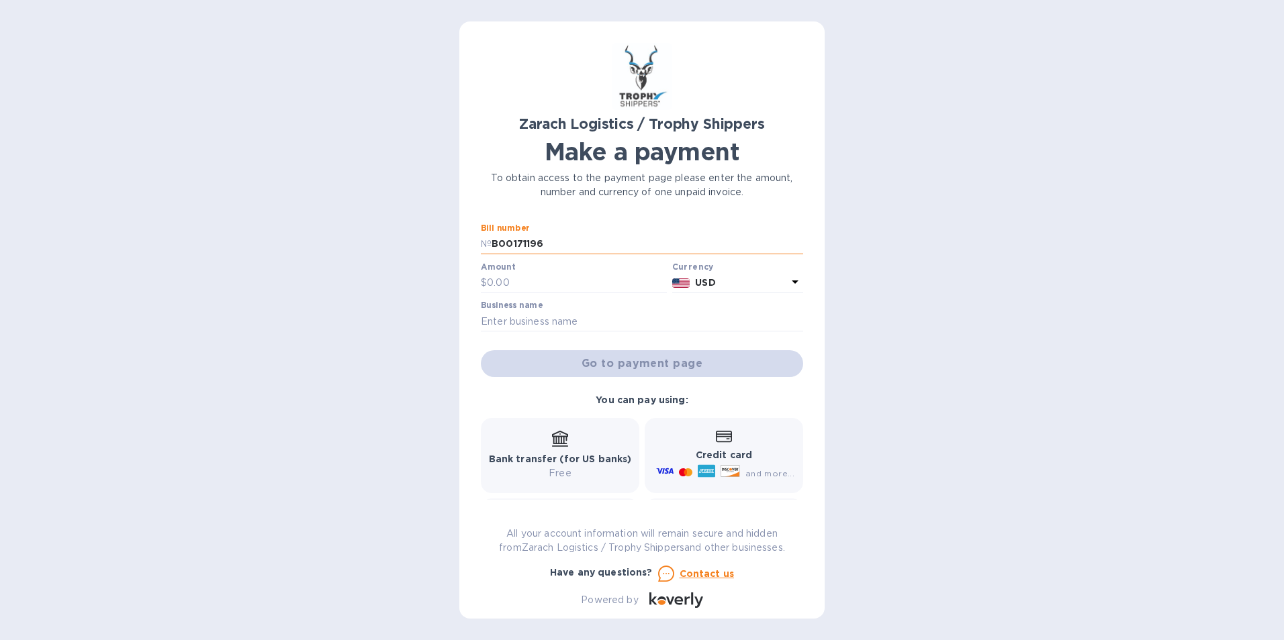
type input "1,508.96"
type input "[PHONE_NUMBER]"
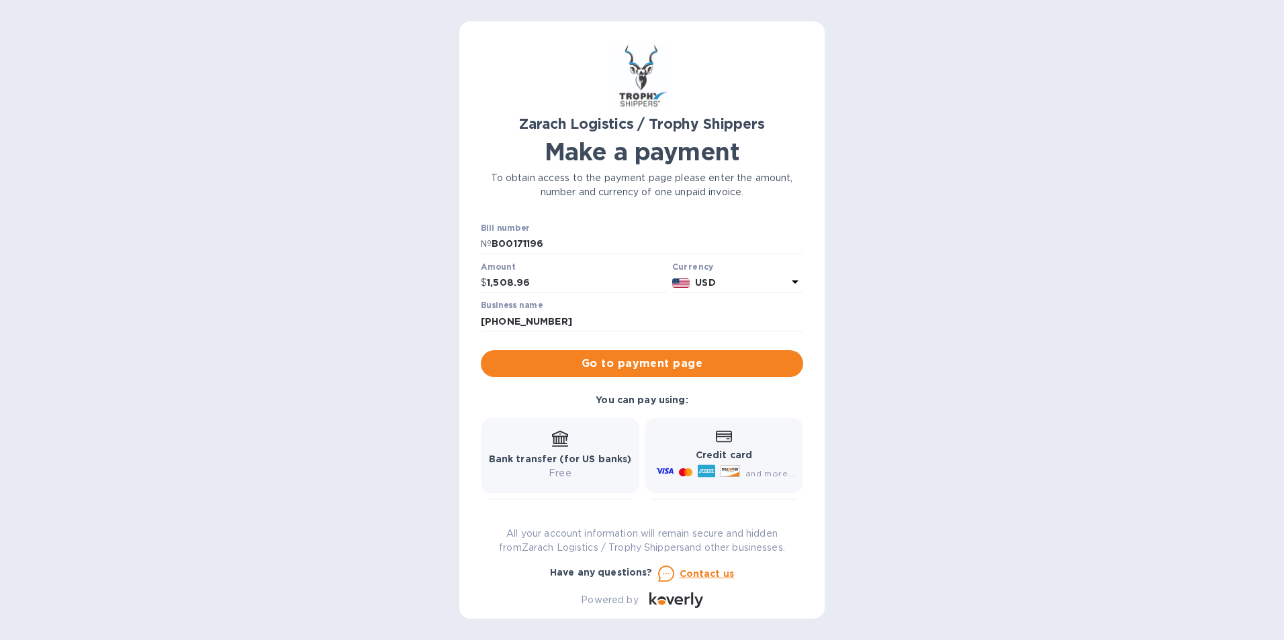
click at [558, 447] on icon at bounding box center [560, 439] width 16 height 16
click at [555, 457] on b "Bank transfer (for US banks)" at bounding box center [560, 459] width 143 height 11
click at [604, 363] on span "Go to payment page" at bounding box center [641, 364] width 301 height 16
